Goal: Information Seeking & Learning: Learn about a topic

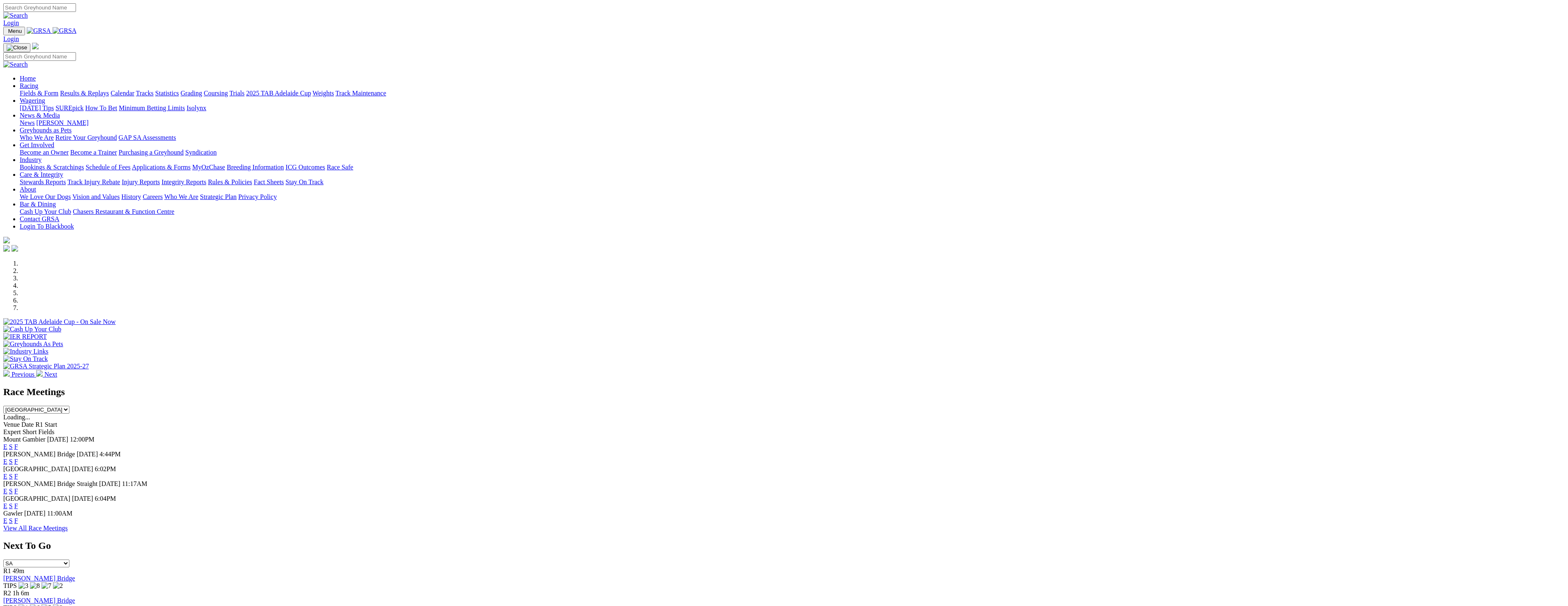
click at [58, 90] on link "Fields & Form" at bounding box center [38, 93] width 38 height 7
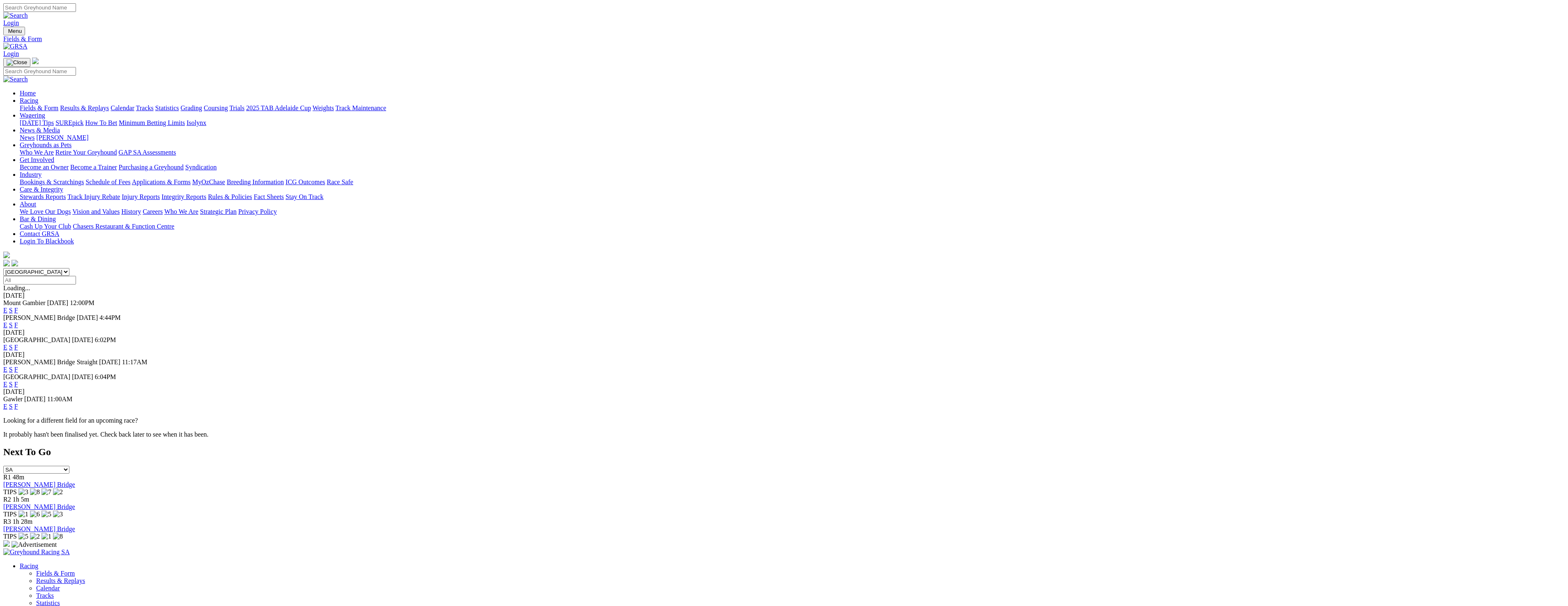
click at [69, 268] on select "South Australia New South Wales Northern Territory Queensland Tasmania Victoria…" at bounding box center [36, 272] width 66 height 8
select select "WA"
click at [69, 268] on select "South Australia New South Wales Northern Territory Queensland Tasmania Victoria…" at bounding box center [36, 272] width 66 height 8
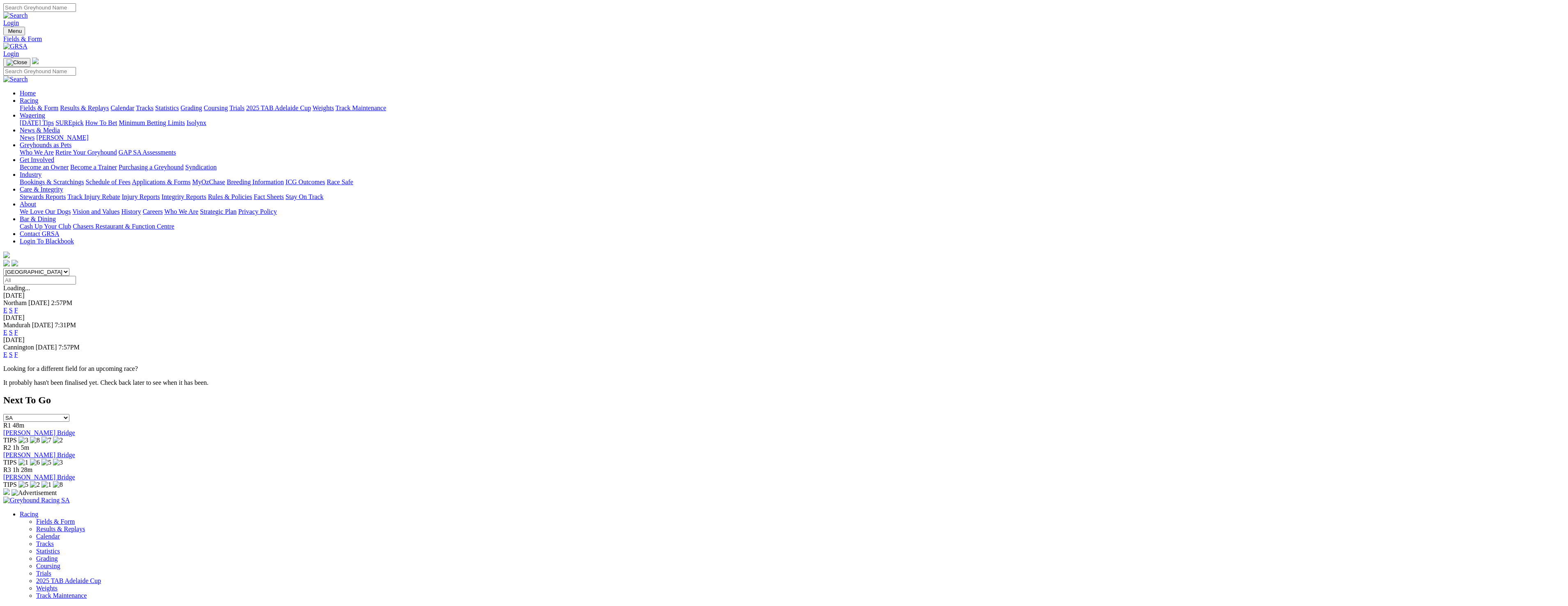
click at [7, 306] on link "E" at bounding box center [5, 309] width 4 height 7
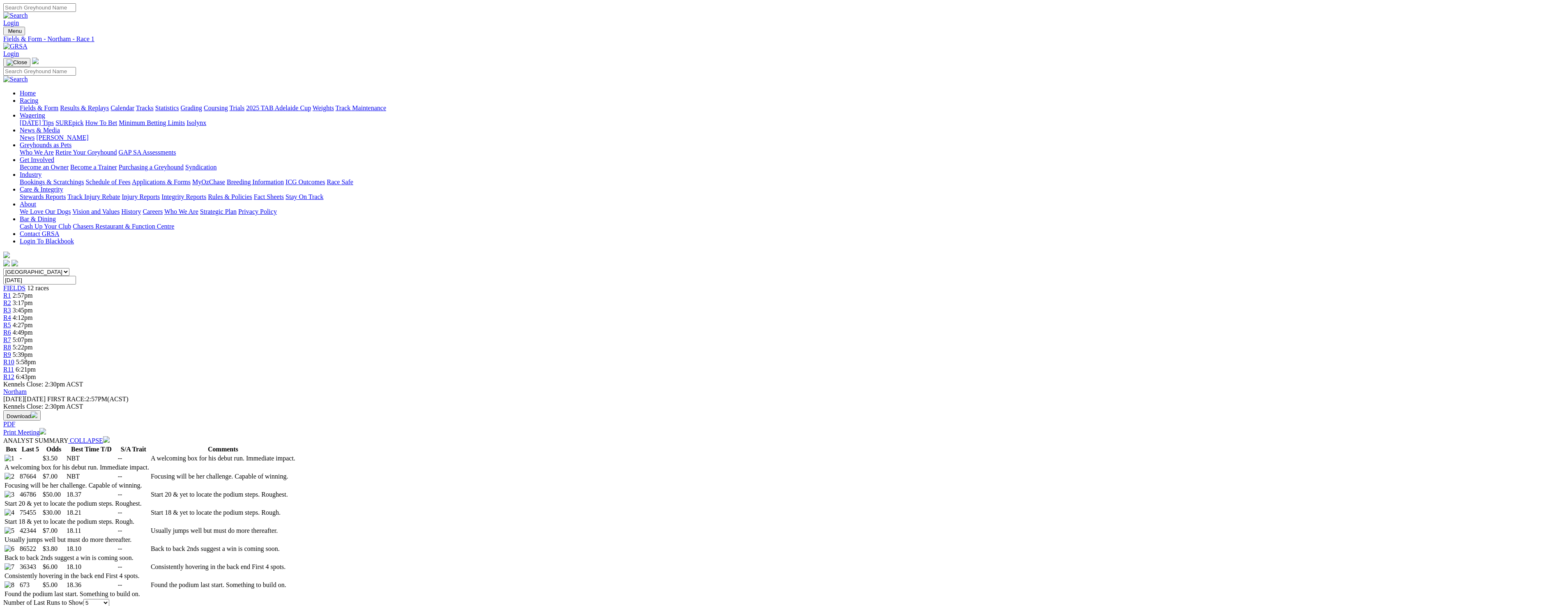
select select "20"
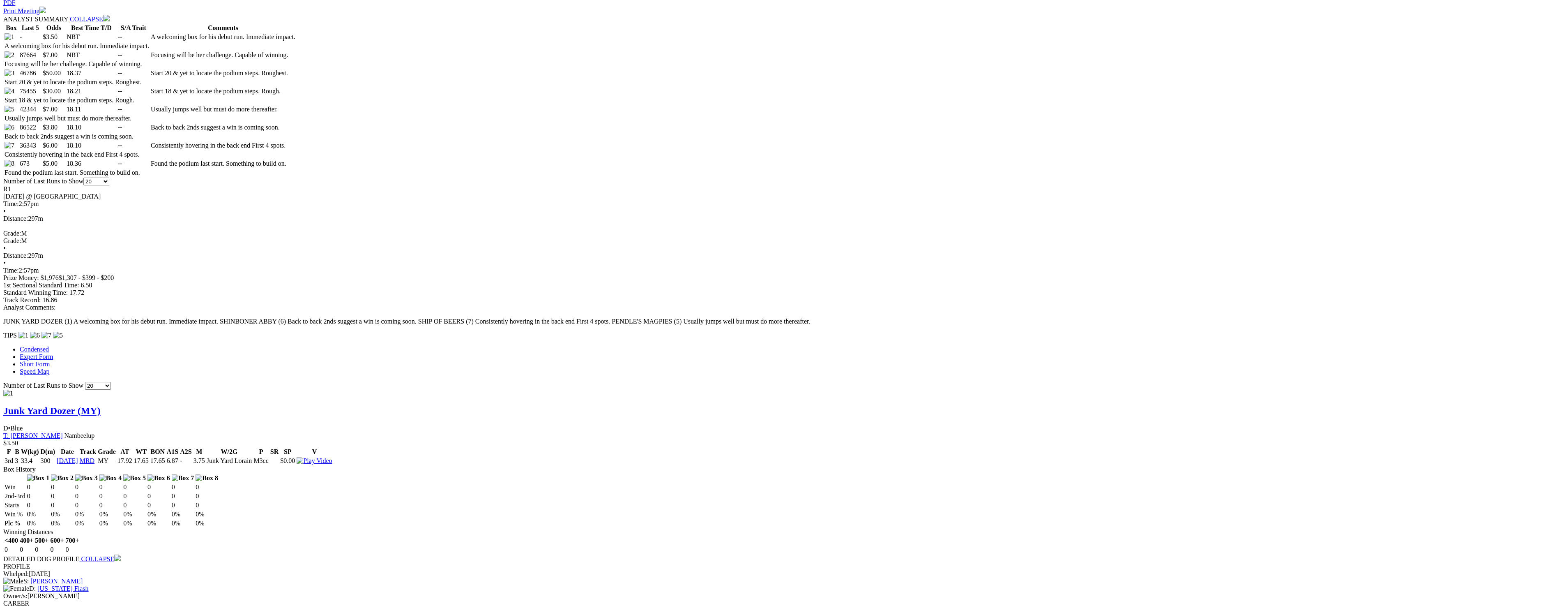
scroll to position [205, 0]
